Goal: Task Accomplishment & Management: Manage account settings

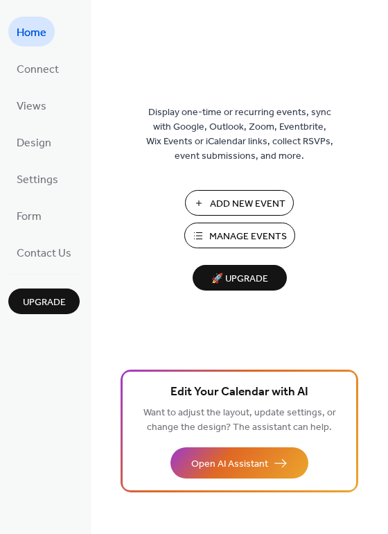
click at [222, 238] on span "Manage Events" at bounding box center [248, 236] width 78 height 15
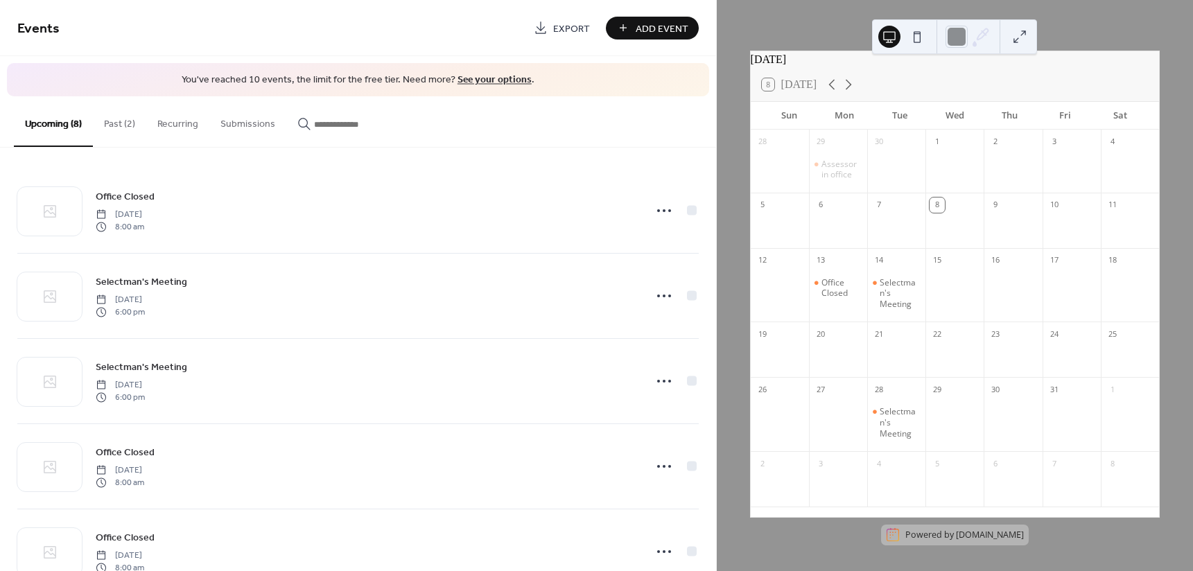
scroll to position [31, 0]
click at [850, 86] on icon at bounding box center [848, 84] width 17 height 17
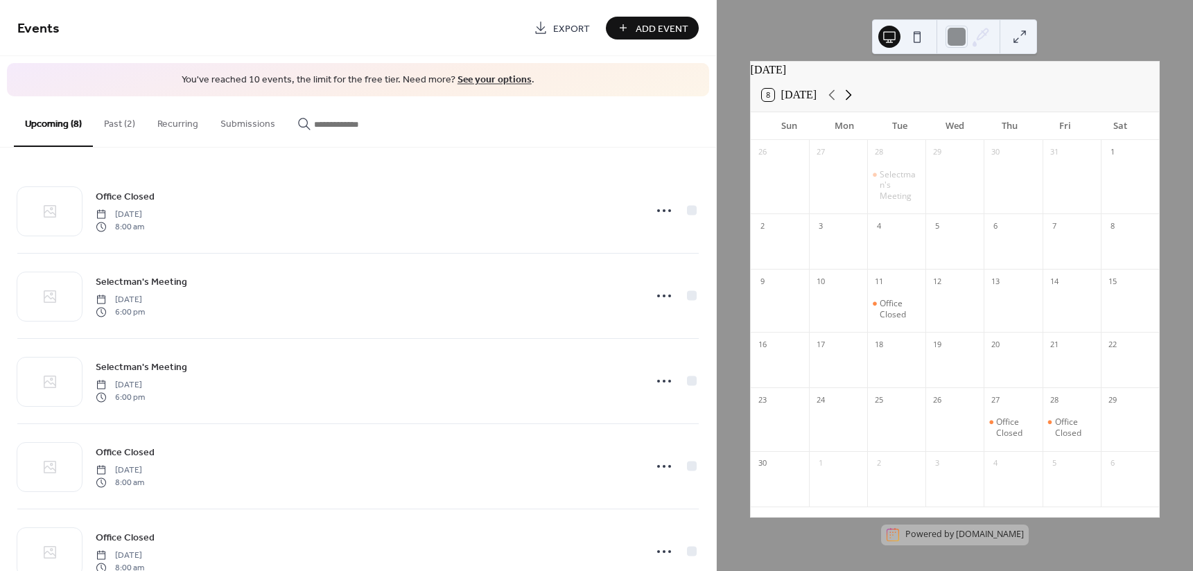
scroll to position [21, 0]
click at [895, 313] on div "Office Closed" at bounding box center [899, 308] width 40 height 21
click at [949, 319] on button "Close" at bounding box center [954, 315] width 44 height 18
click at [854, 94] on icon at bounding box center [847, 95] width 17 height 17
